Goal: Task Accomplishment & Management: Use online tool/utility

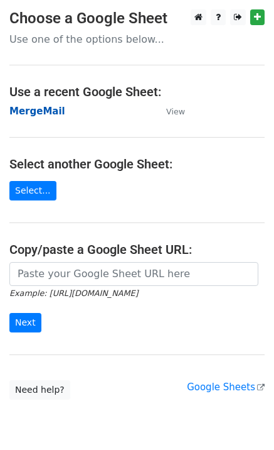
click at [24, 107] on strong "MergeMail" at bounding box center [37, 110] width 56 height 11
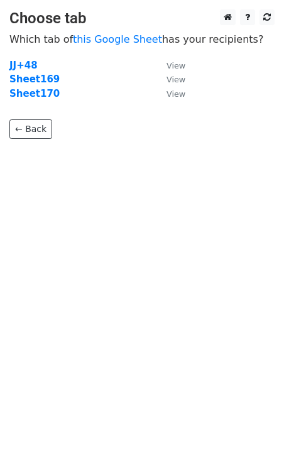
click at [44, 95] on strong "Sheet170" at bounding box center [34, 93] width 50 height 11
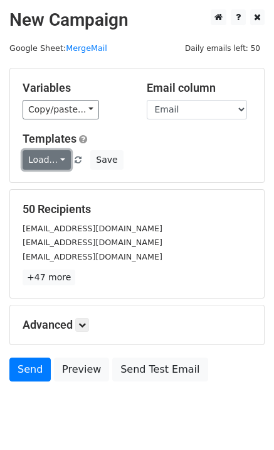
click at [45, 162] on link "Load..." at bounding box center [47, 159] width 48 height 19
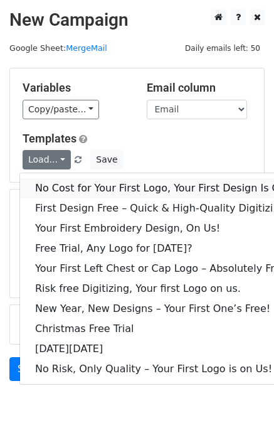
click at [78, 183] on link "No Cost for Your First Logo, Your First Design Is On Us!" at bounding box center [170, 188] width 301 height 20
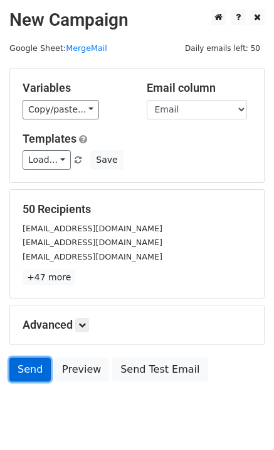
click at [20, 369] on link "Send" at bounding box center [29, 369] width 41 height 24
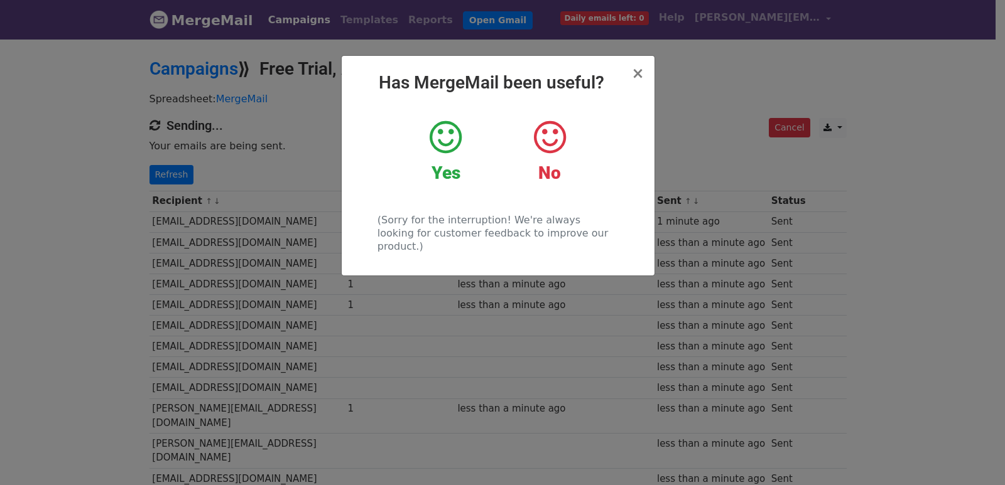
click at [156, 182] on div "× Has MergeMail been useful? Yes No (Sorry for the interruption! We're always l…" at bounding box center [502, 262] width 1005 height 448
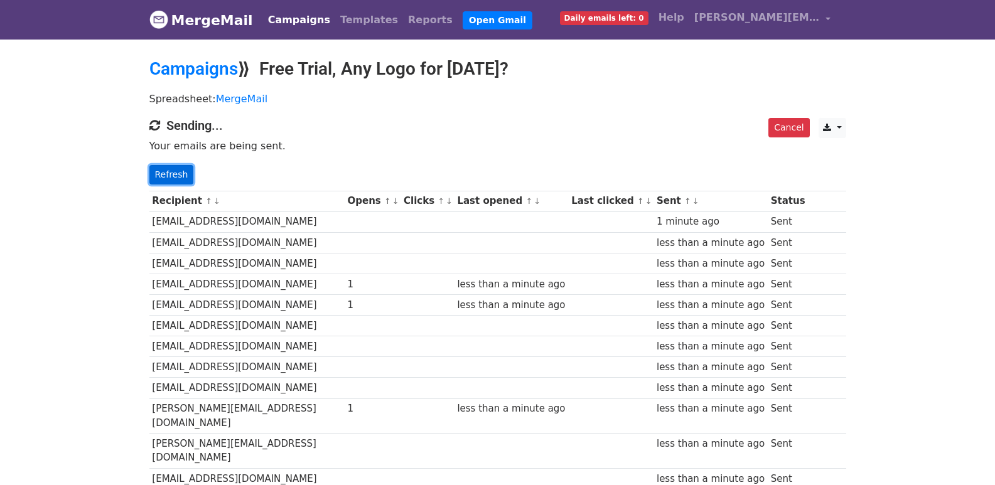
click at [178, 169] on link "Refresh" at bounding box center [171, 174] width 45 height 19
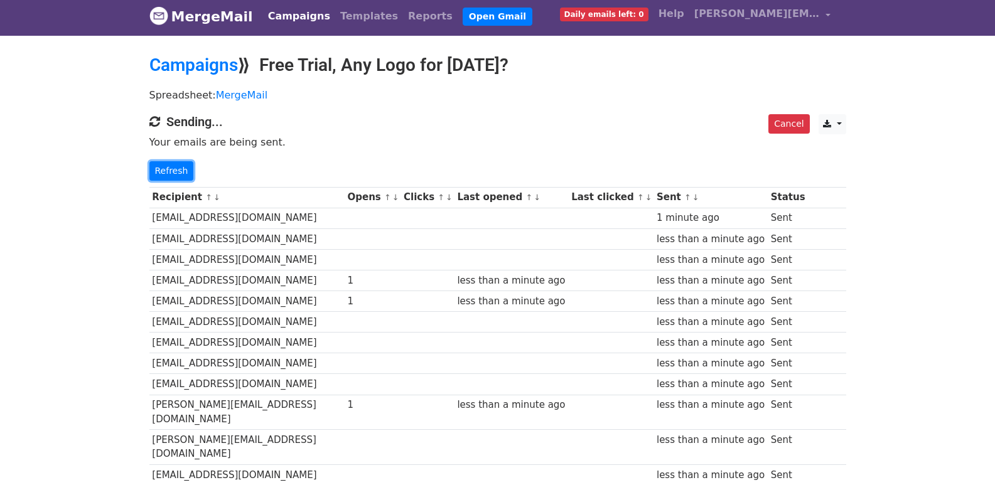
scroll to position [143, 0]
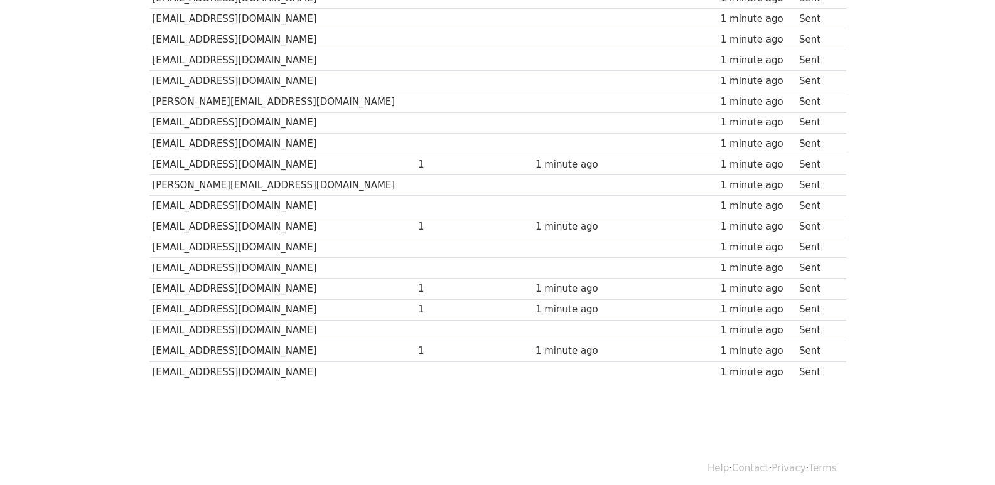
scroll to position [874, 0]
